Goal: Find specific page/section: Find specific page/section

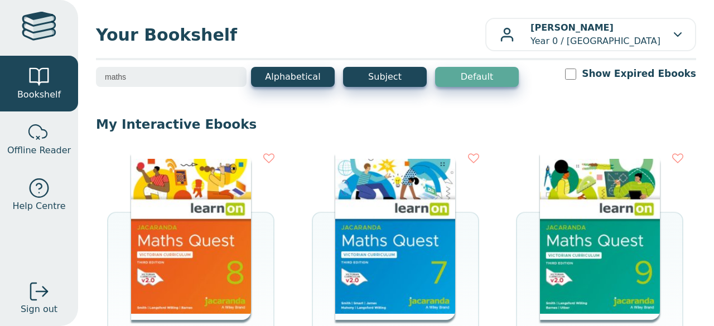
click at [170, 74] on input "maths" at bounding box center [171, 77] width 151 height 20
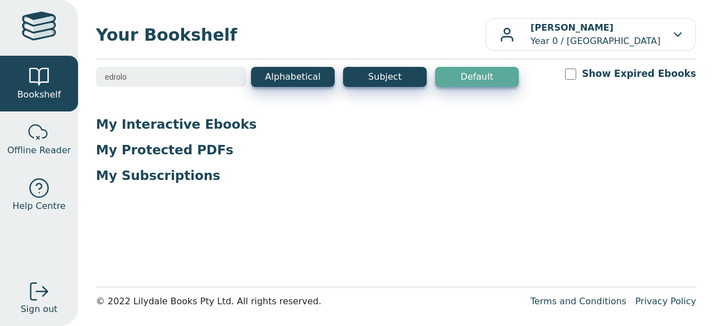
type input "edrolo"
click at [133, 78] on input "edrolo" at bounding box center [171, 77] width 151 height 20
click at [233, 80] on input "edrolo" at bounding box center [171, 77] width 151 height 20
click at [230, 73] on input "edrolo" at bounding box center [171, 77] width 151 height 20
click at [231, 74] on input "edrolo" at bounding box center [171, 77] width 151 height 20
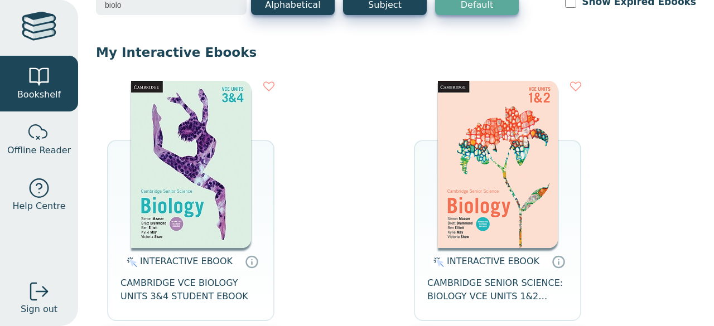
scroll to position [118, 0]
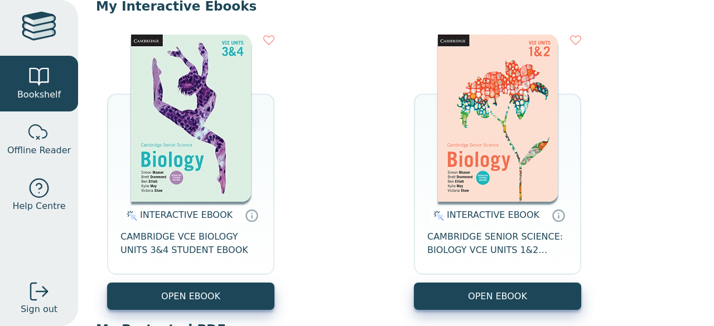
click at [199, 170] on img at bounding box center [191, 118] width 120 height 167
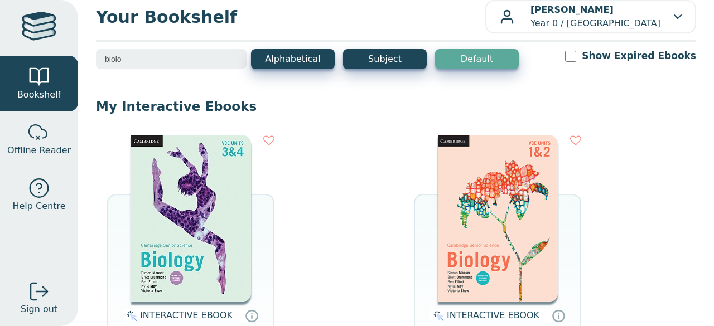
scroll to position [0, 0]
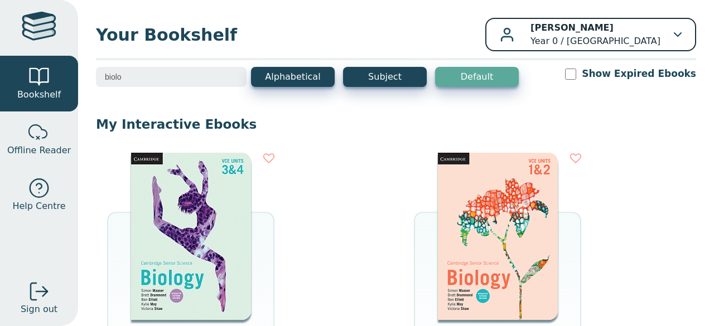
click at [674, 34] on icon "button" at bounding box center [678, 34] width 8 height 4
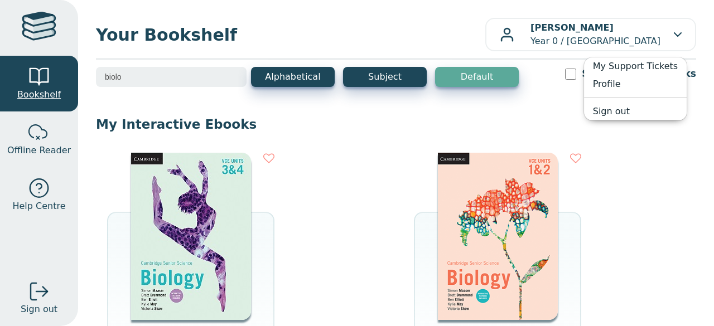
drag, startPoint x: 146, startPoint y: 72, endPoint x: 71, endPoint y: 68, distance: 74.9
click at [71, 68] on div "Bookshelf Offline Reader Help Centre Sign out Your Bookshelf [PERSON_NAME] Prof…" at bounding box center [357, 163] width 714 height 326
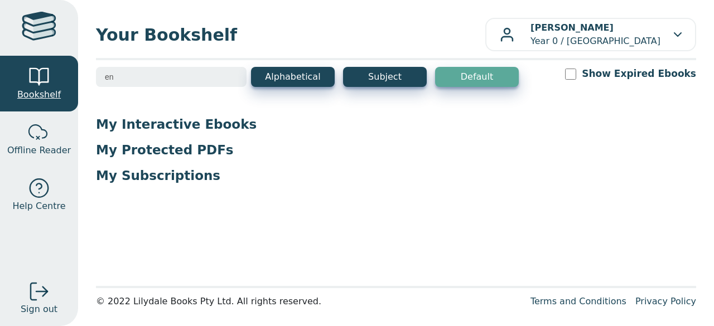
type input "e"
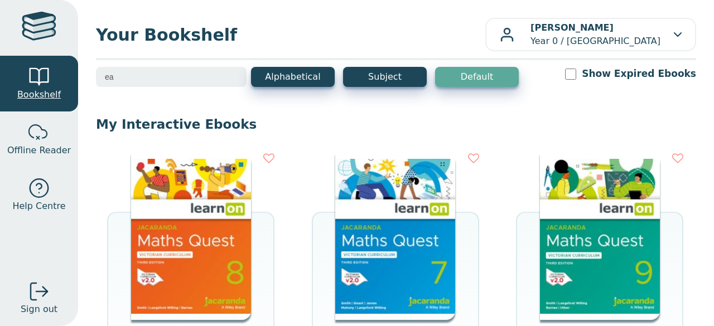
type input "e"
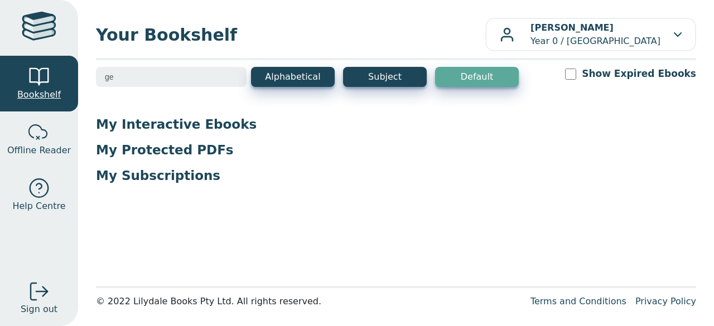
type input "g"
